Goal: Task Accomplishment & Management: Manage account settings

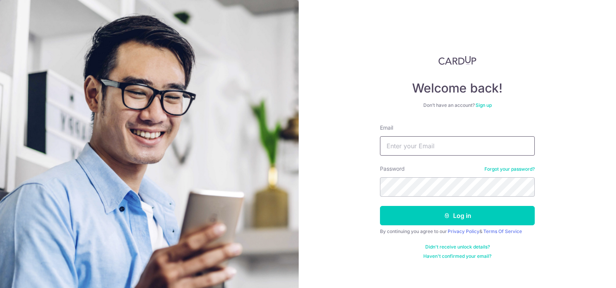
click at [463, 148] on input "Email" at bounding box center [457, 145] width 155 height 19
type input "[PERSON_NAME][EMAIL_ADDRESS][DOMAIN_NAME]"
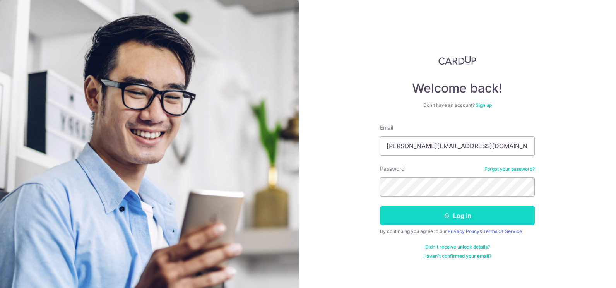
click at [454, 210] on button "Log in" at bounding box center [457, 215] width 155 height 19
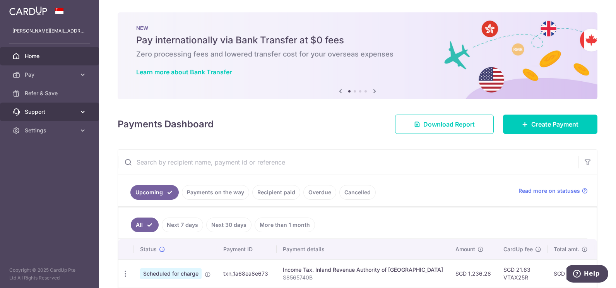
click at [57, 115] on span "Support" at bounding box center [50, 112] width 51 height 8
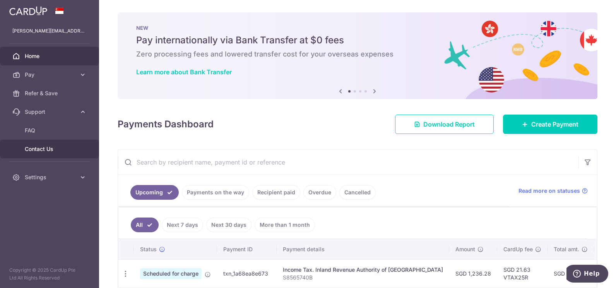
click at [37, 152] on span "Contact Us" at bounding box center [50, 149] width 51 height 8
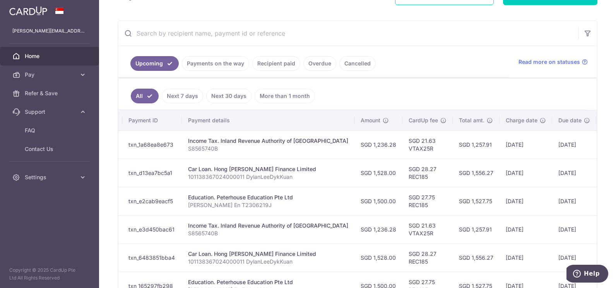
scroll to position [0, 126]
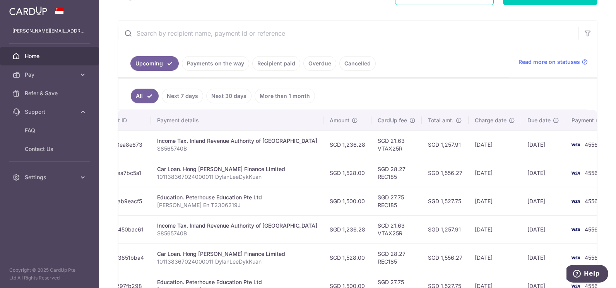
drag, startPoint x: 455, startPoint y: 171, endPoint x: 474, endPoint y: 176, distance: 20.0
click at [474, 176] on tr "Update payment Cancel payment Pending txn_d13ea7bc5a1 Car Loan. Hong Leong Fina…" at bounding box center [308, 173] width 631 height 28
drag, startPoint x: 474, startPoint y: 176, endPoint x: 467, endPoint y: 175, distance: 7.4
click at [468, 175] on td "20/08/2025" at bounding box center [494, 173] width 53 height 28
drag, startPoint x: 483, startPoint y: 171, endPoint x: 439, endPoint y: 169, distance: 43.7
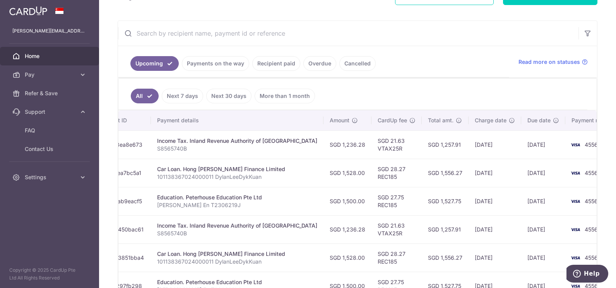
click at [439, 169] on tr "Update payment Cancel payment Pending txn_d13ea7bc5a1 Car Loan. Hong Leong Fina…" at bounding box center [308, 173] width 631 height 28
drag, startPoint x: 439, startPoint y: 169, endPoint x: 435, endPoint y: 188, distance: 19.3
click at [435, 188] on td "SGD 1,527.75" at bounding box center [445, 201] width 47 height 28
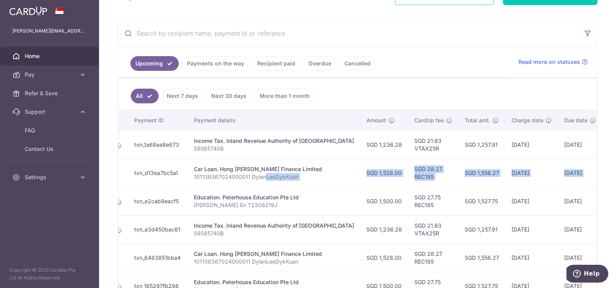
scroll to position [0, 105]
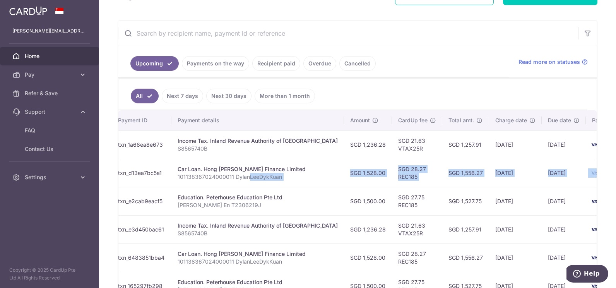
drag, startPoint x: 227, startPoint y: 175, endPoint x: 501, endPoint y: 176, distance: 274.3
click at [501, 176] on tr "Update payment Cancel payment Pending txn_d13ea7bc5a1 Car Loan. Hong Leong Fina…" at bounding box center [328, 173] width 631 height 28
drag, startPoint x: 501, startPoint y: 176, endPoint x: 467, endPoint y: 176, distance: 33.7
click at [489, 176] on td "20/08/2025" at bounding box center [515, 173] width 53 height 28
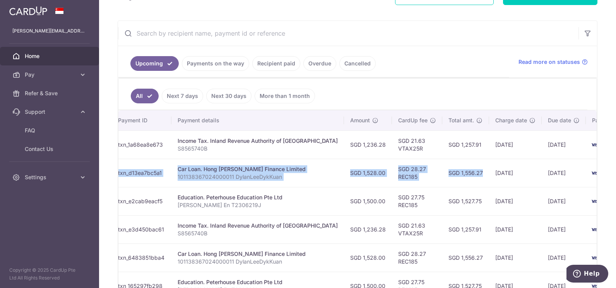
scroll to position [0, 0]
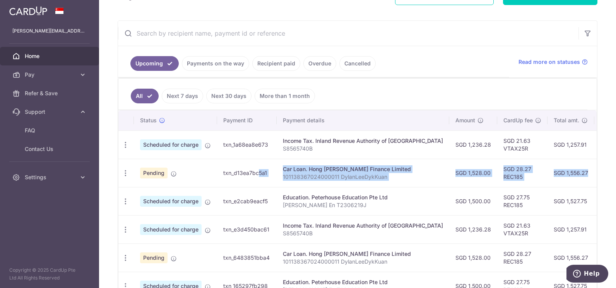
drag, startPoint x: 439, startPoint y: 186, endPoint x: 242, endPoint y: 178, distance: 197.1
click at [243, 178] on tr "Update payment Cancel payment Pending txn_d13ea7bc5a1 Car Loan. Hong Leong Fina…" at bounding box center [433, 173] width 631 height 28
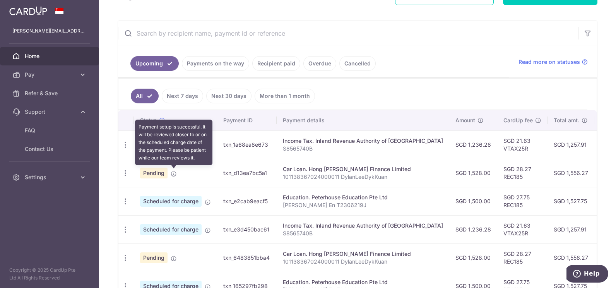
drag, startPoint x: 242, startPoint y: 178, endPoint x: 171, endPoint y: 175, distance: 70.9
click at [171, 175] on icon at bounding box center [174, 174] width 6 height 6
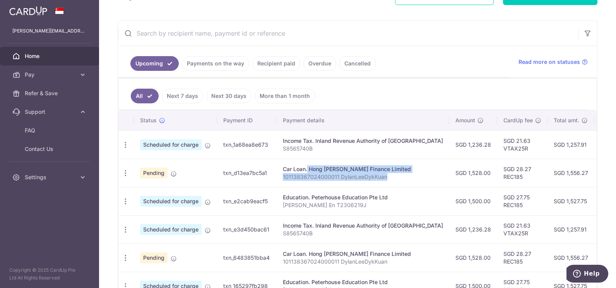
drag, startPoint x: 284, startPoint y: 169, endPoint x: 403, endPoint y: 174, distance: 119.6
click at [403, 174] on td "Car Loan. Hong Leong Finance Limited 101138367024000011 DylanLeeDykKuan" at bounding box center [363, 173] width 173 height 28
click at [403, 174] on p "101138367024000011 DylanLeeDykKuan" at bounding box center [363, 177] width 160 height 8
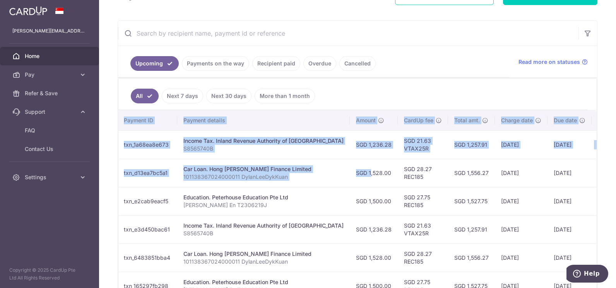
scroll to position [0, 126]
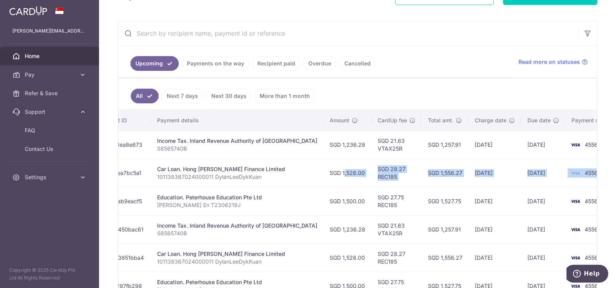
drag, startPoint x: 437, startPoint y: 171, endPoint x: 576, endPoint y: 176, distance: 138.9
click at [576, 176] on tr "Update payment Cancel payment Pending txn_d13ea7bc5a1 Car Loan. Hong Leong Fina…" at bounding box center [308, 173] width 631 height 28
click at [573, 176] on td "4556" at bounding box center [594, 173] width 59 height 28
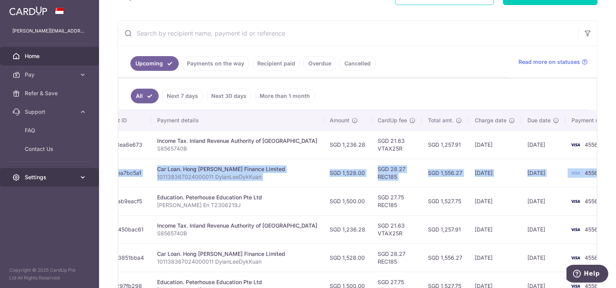
scroll to position [0, 0]
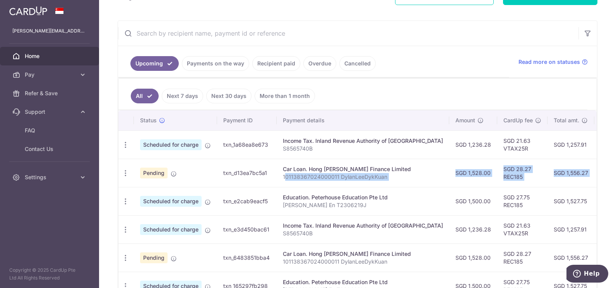
drag, startPoint x: 578, startPoint y: 172, endPoint x: 284, endPoint y: 179, distance: 294.1
click at [284, 179] on tr "Update payment Cancel payment Pending txn_d13ea7bc5a1 Car Loan. Hong Leong Fina…" at bounding box center [433, 173] width 631 height 28
click at [449, 183] on td "SGD 1,528.00" at bounding box center [473, 173] width 48 height 28
